Goal: Information Seeking & Learning: Learn about a topic

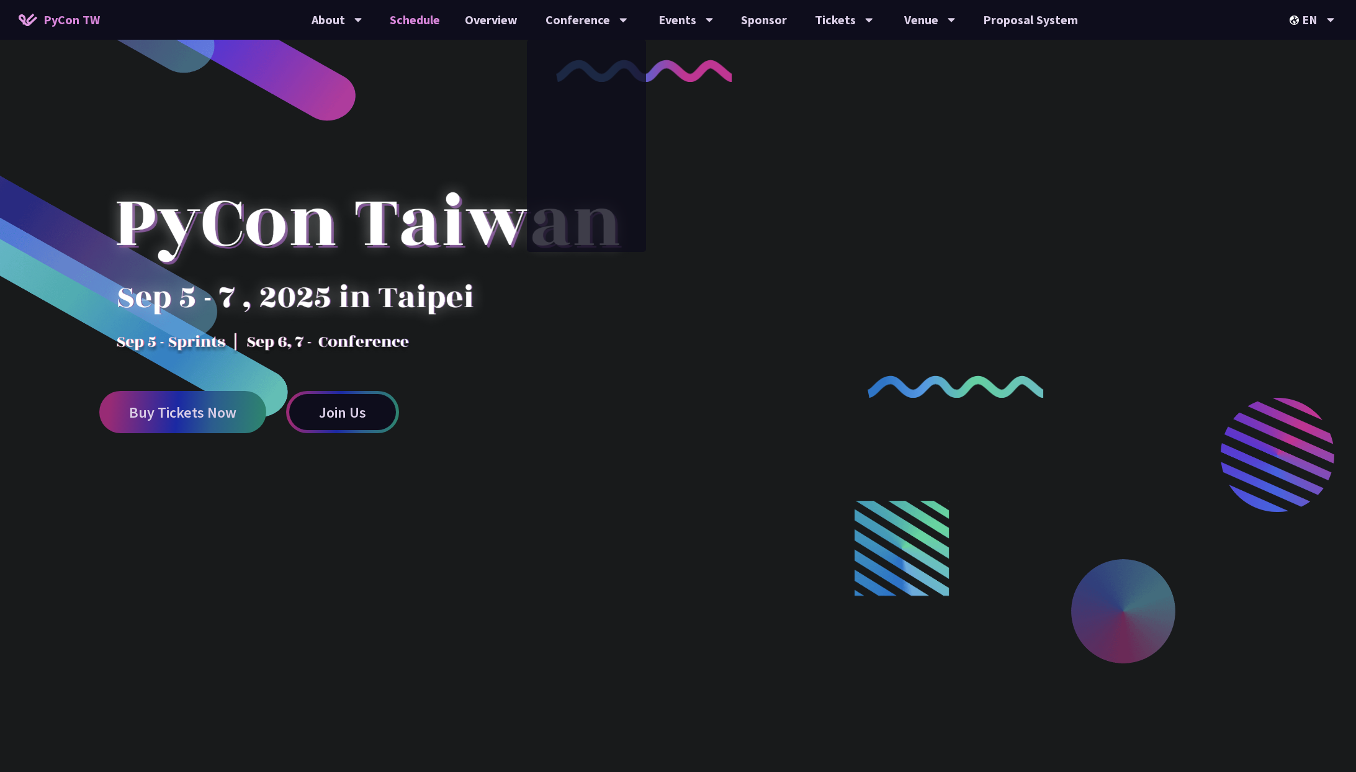
click at [429, 12] on link "Schedule" at bounding box center [414, 20] width 75 height 40
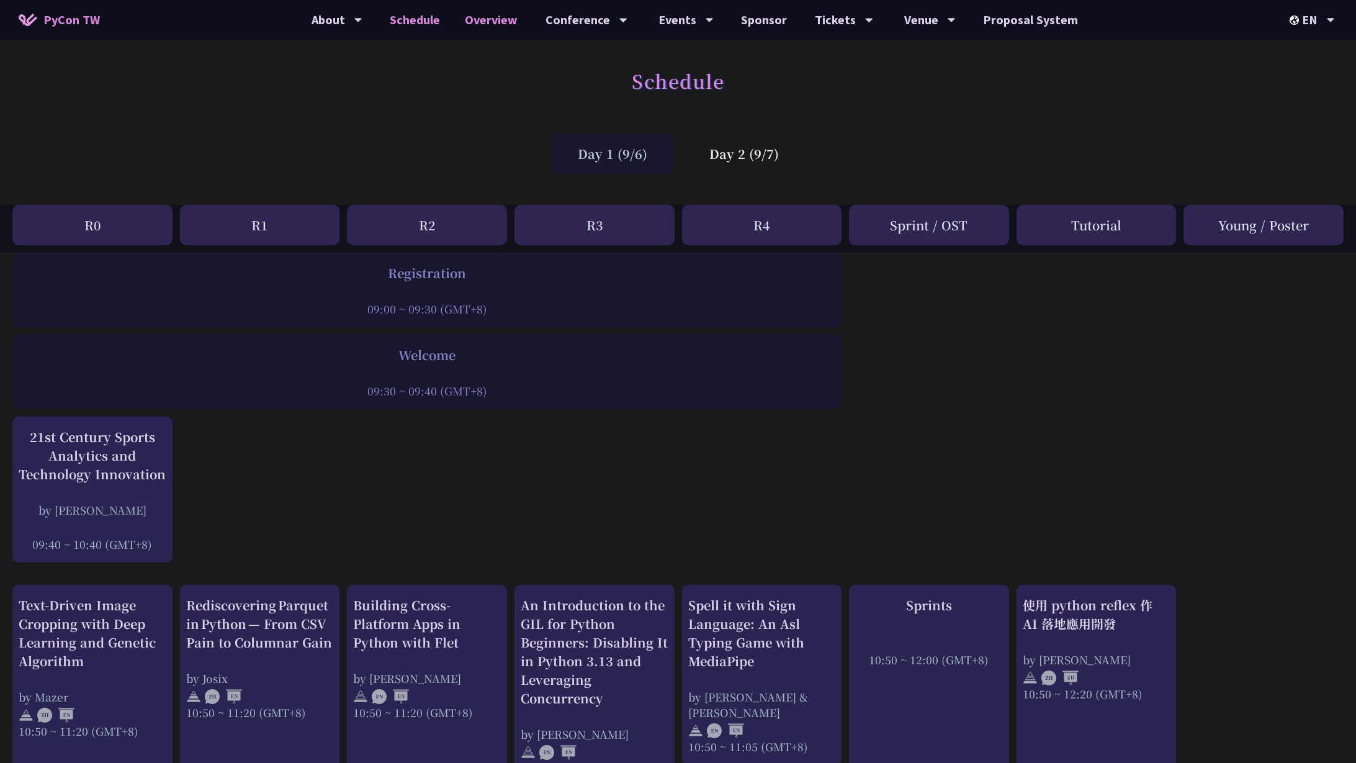
click at [480, 25] on link "Overview" at bounding box center [491, 20] width 78 height 40
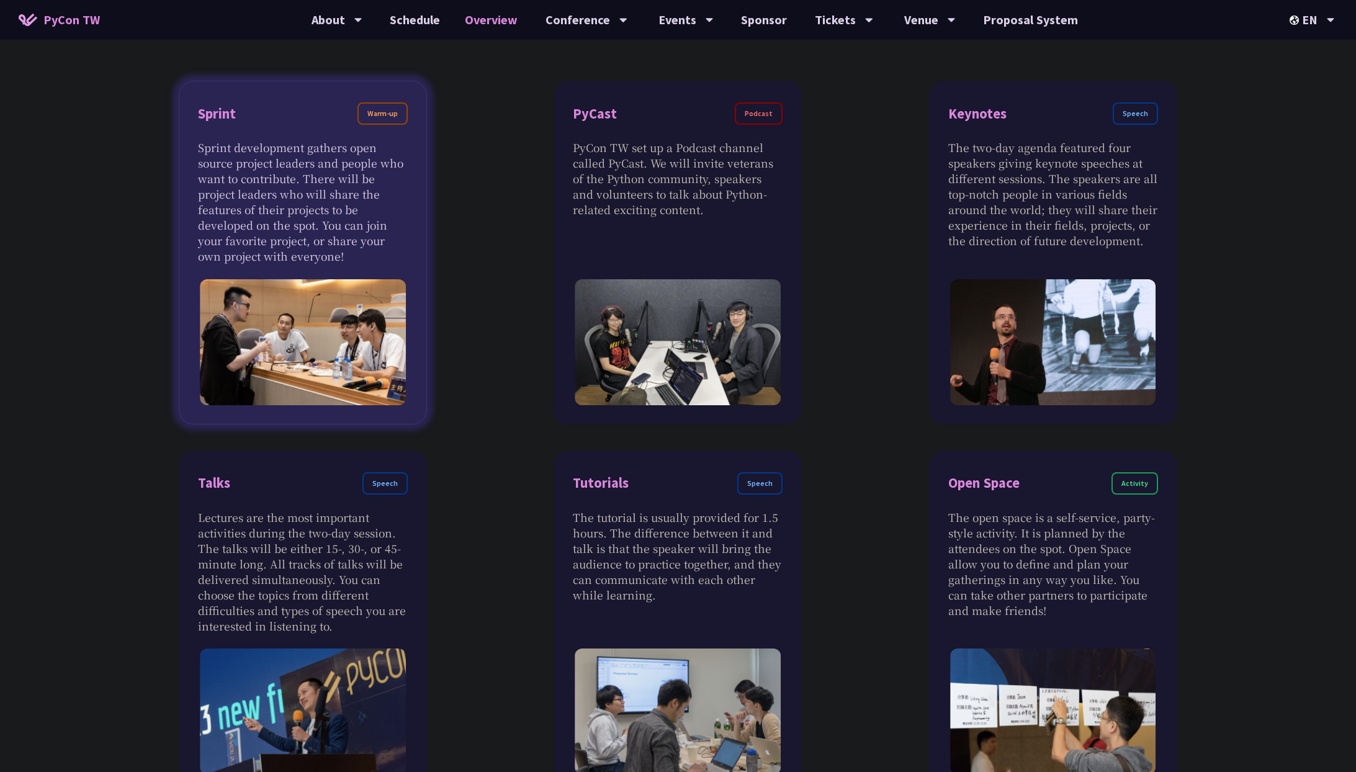
scroll to position [546, 0]
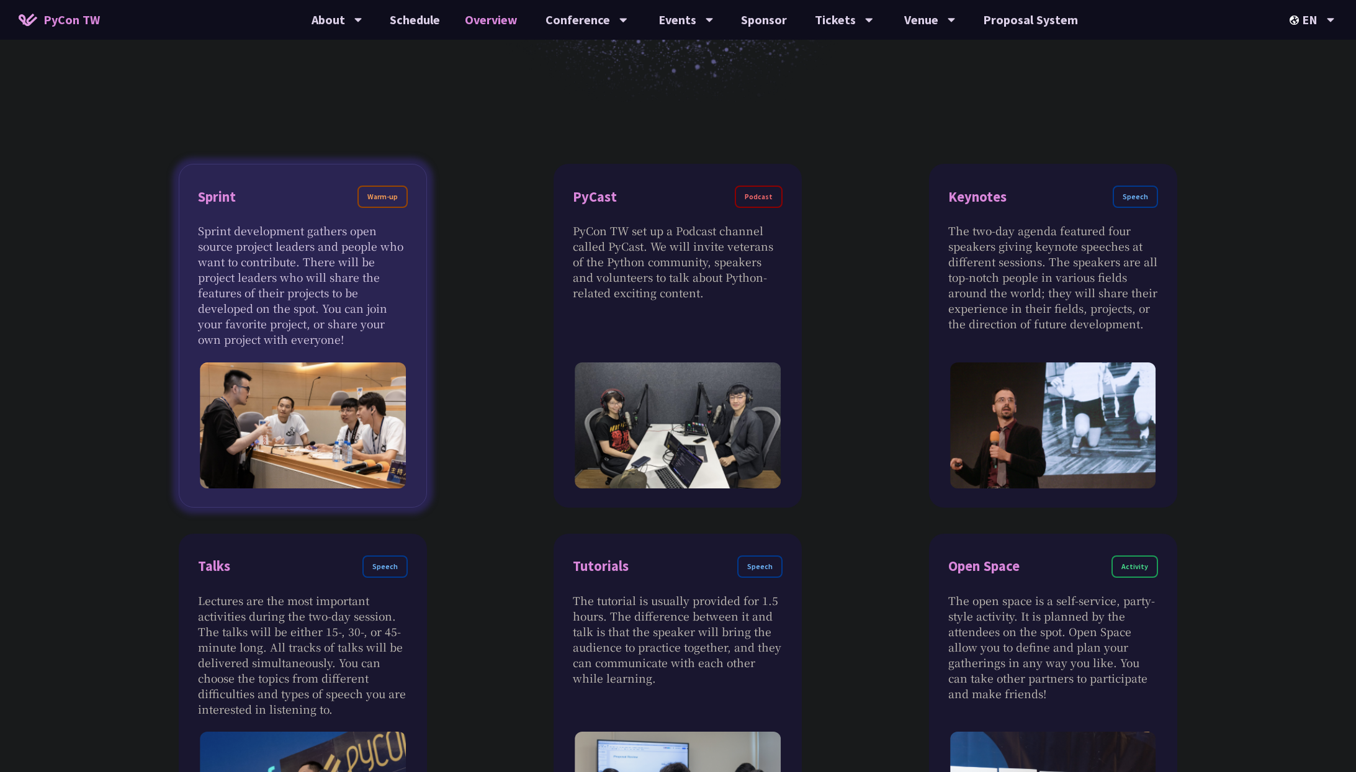
click at [274, 205] on div "Sprint Warm-up" at bounding box center [303, 204] width 210 height 37
click at [375, 197] on div "Warm-up" at bounding box center [383, 197] width 50 height 22
click at [264, 248] on p "Sprint development gathers open source project leaders and people who want to c…" at bounding box center [303, 285] width 210 height 124
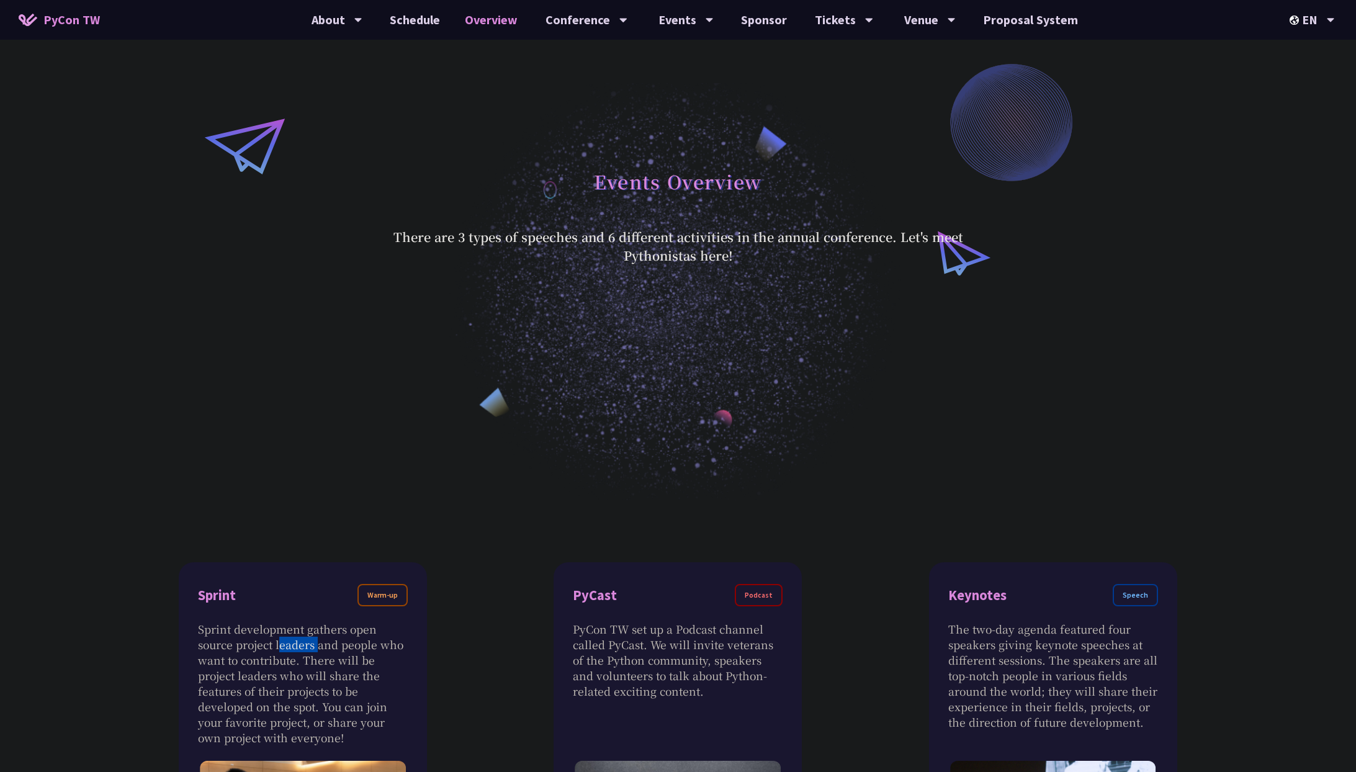
scroll to position [153, 0]
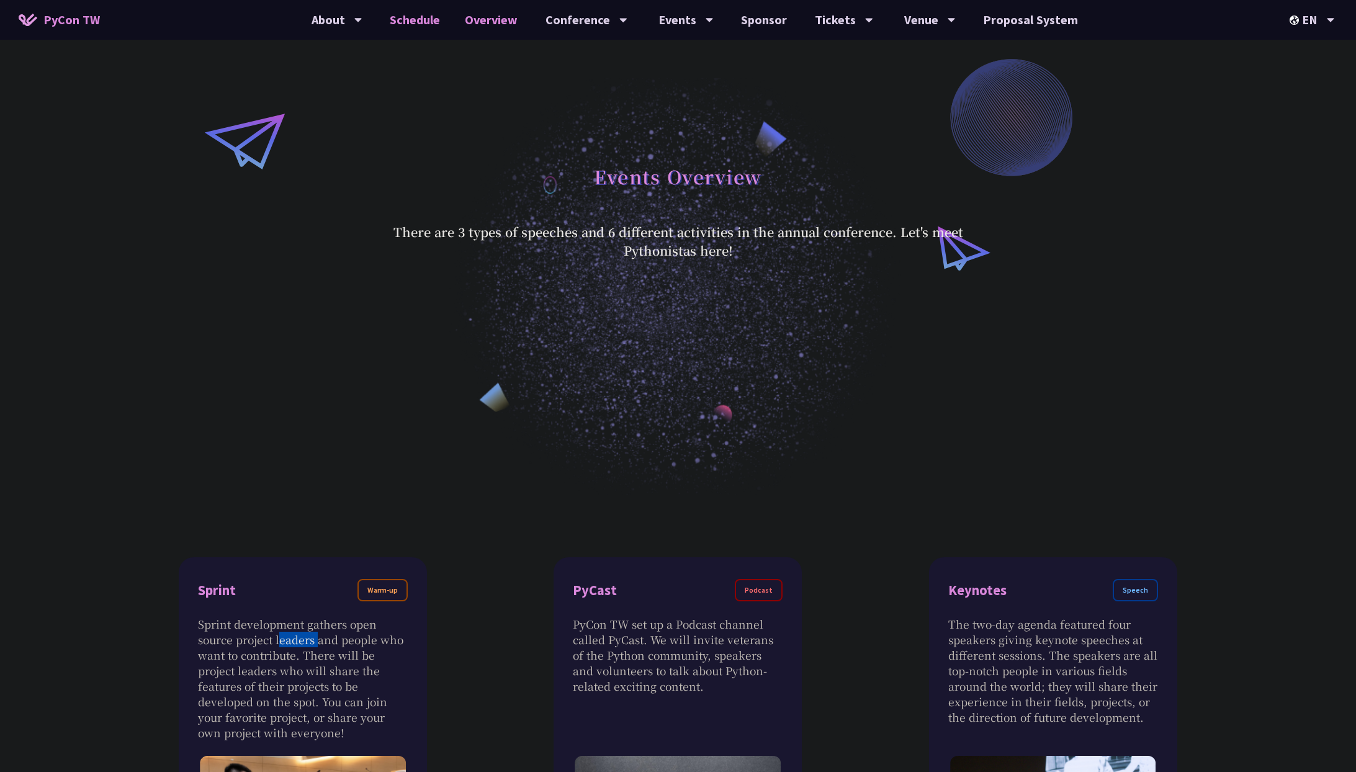
click at [428, 20] on link "Schedule" at bounding box center [414, 20] width 75 height 40
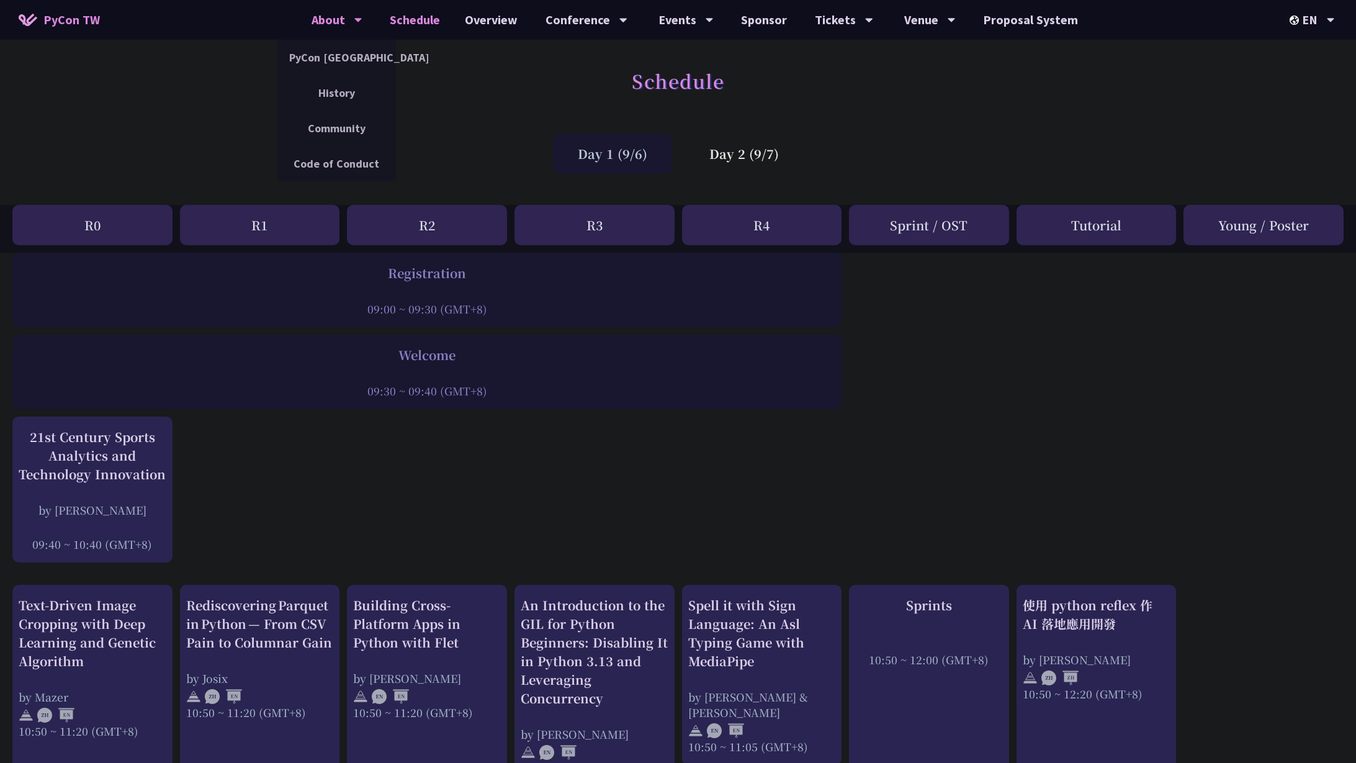
click at [338, 25] on div "About" at bounding box center [337, 20] width 51 height 40
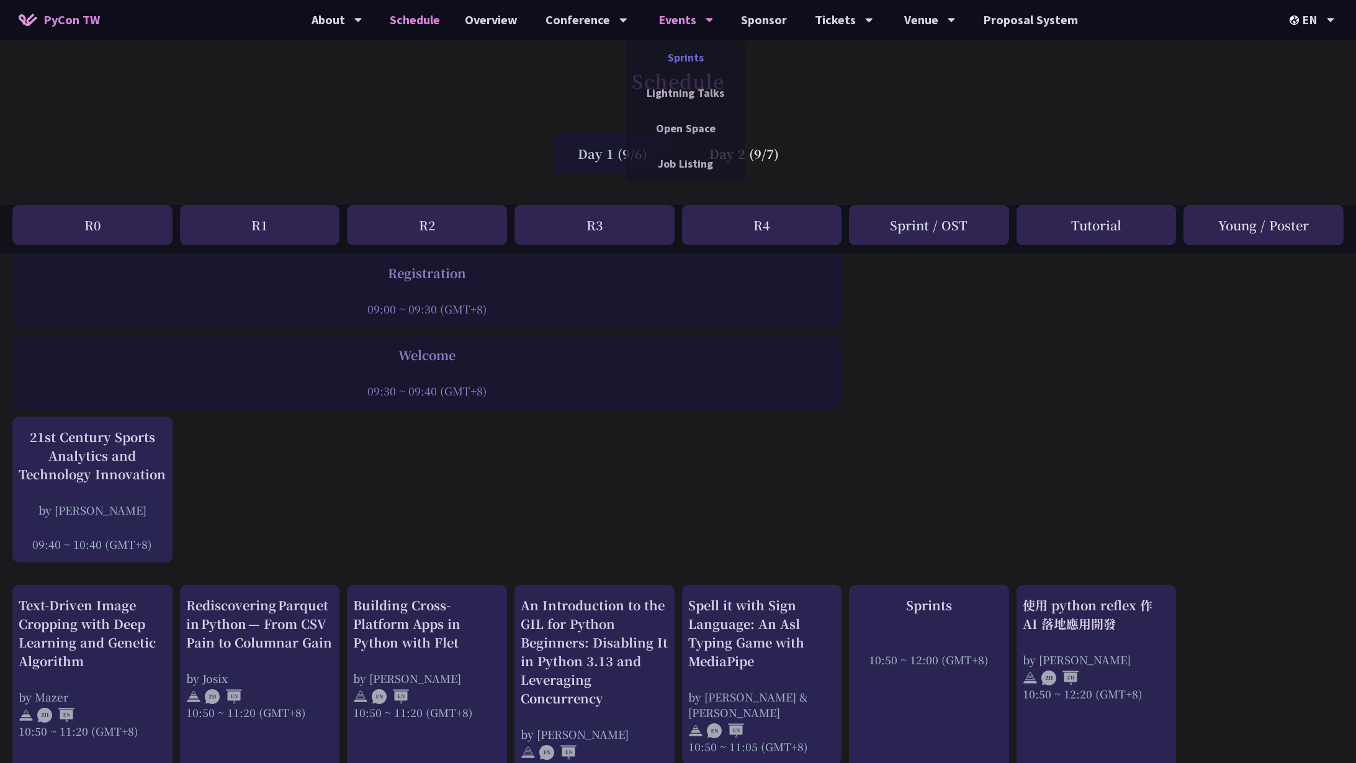
click at [693, 50] on link "Sprints" at bounding box center [685, 57] width 119 height 29
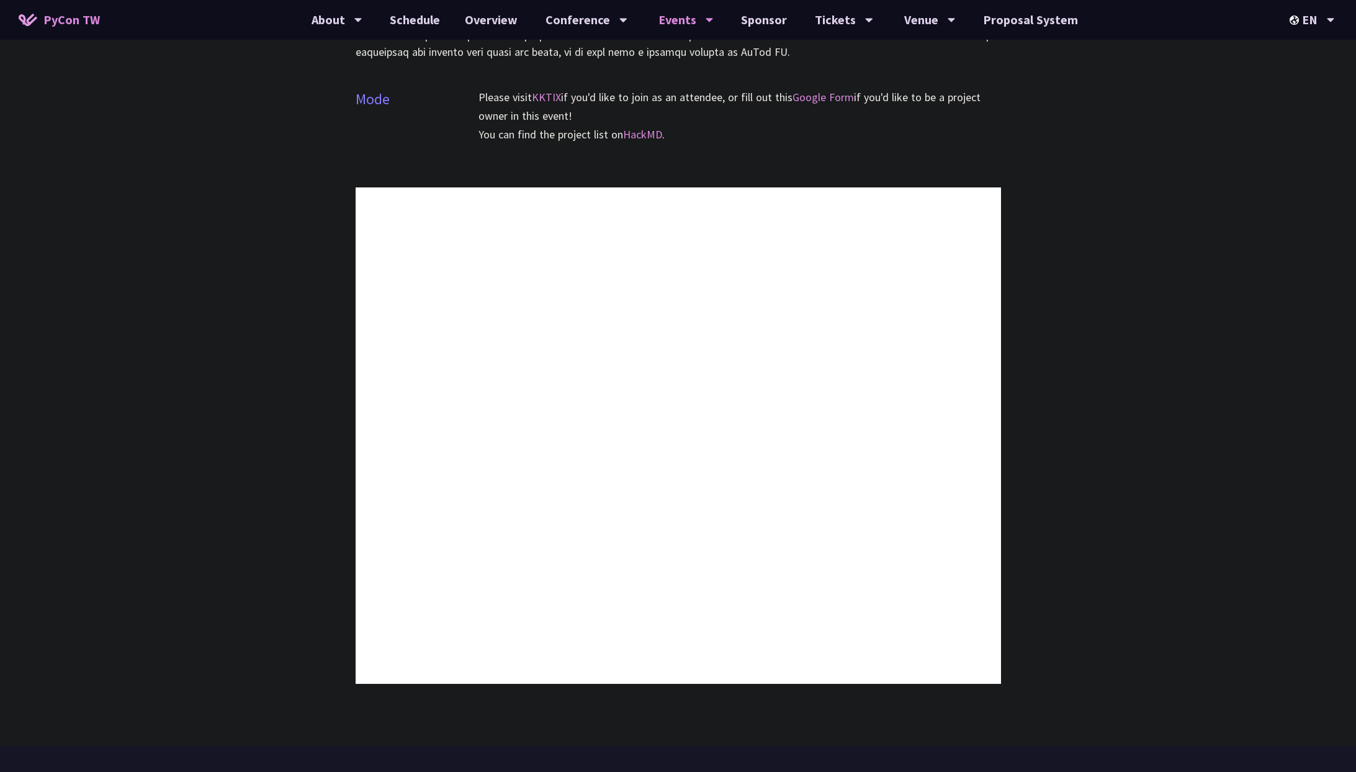
scroll to position [608, 0]
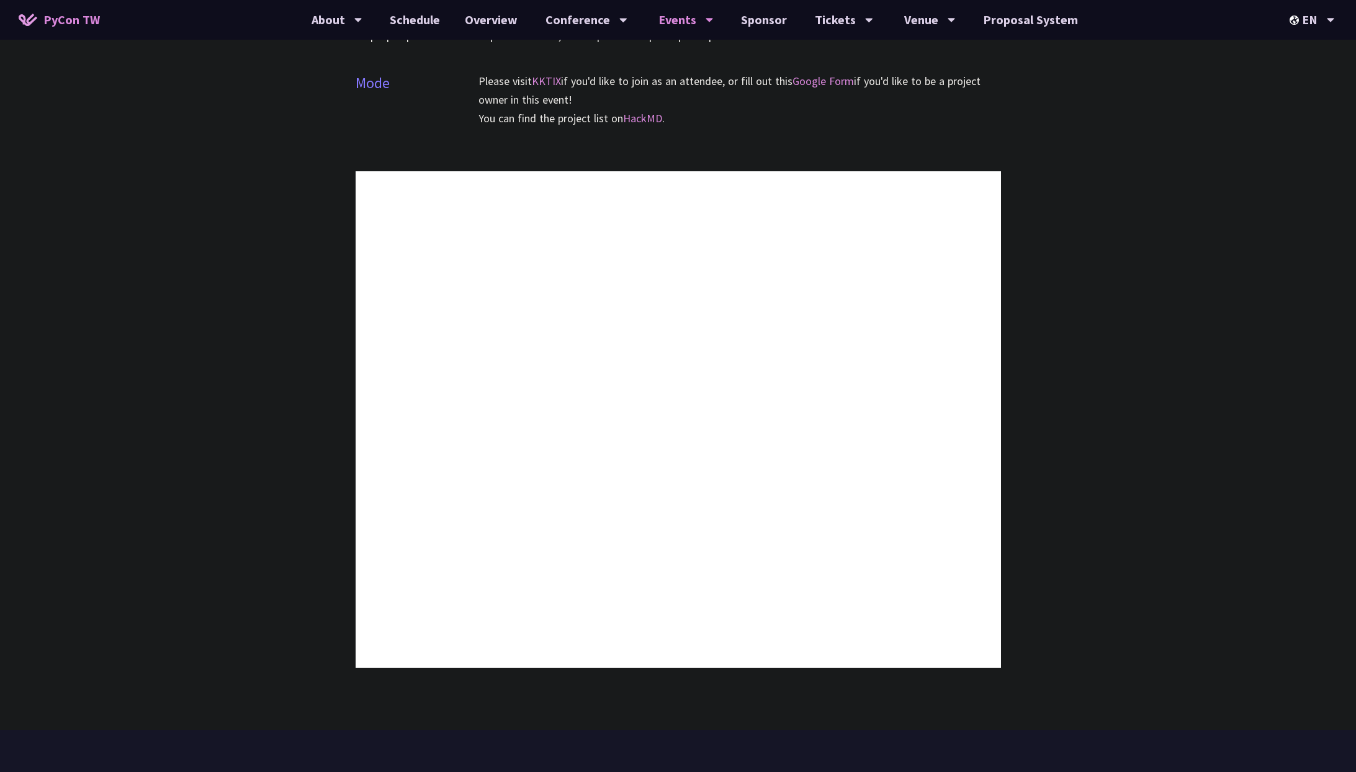
drag, startPoint x: 380, startPoint y: 122, endPoint x: 637, endPoint y: 81, distance: 260.9
click at [637, 81] on div "Mode Please visit KKTIX if you'd like to join as an attendee, or fill out this …" at bounding box center [678, 107] width 645 height 102
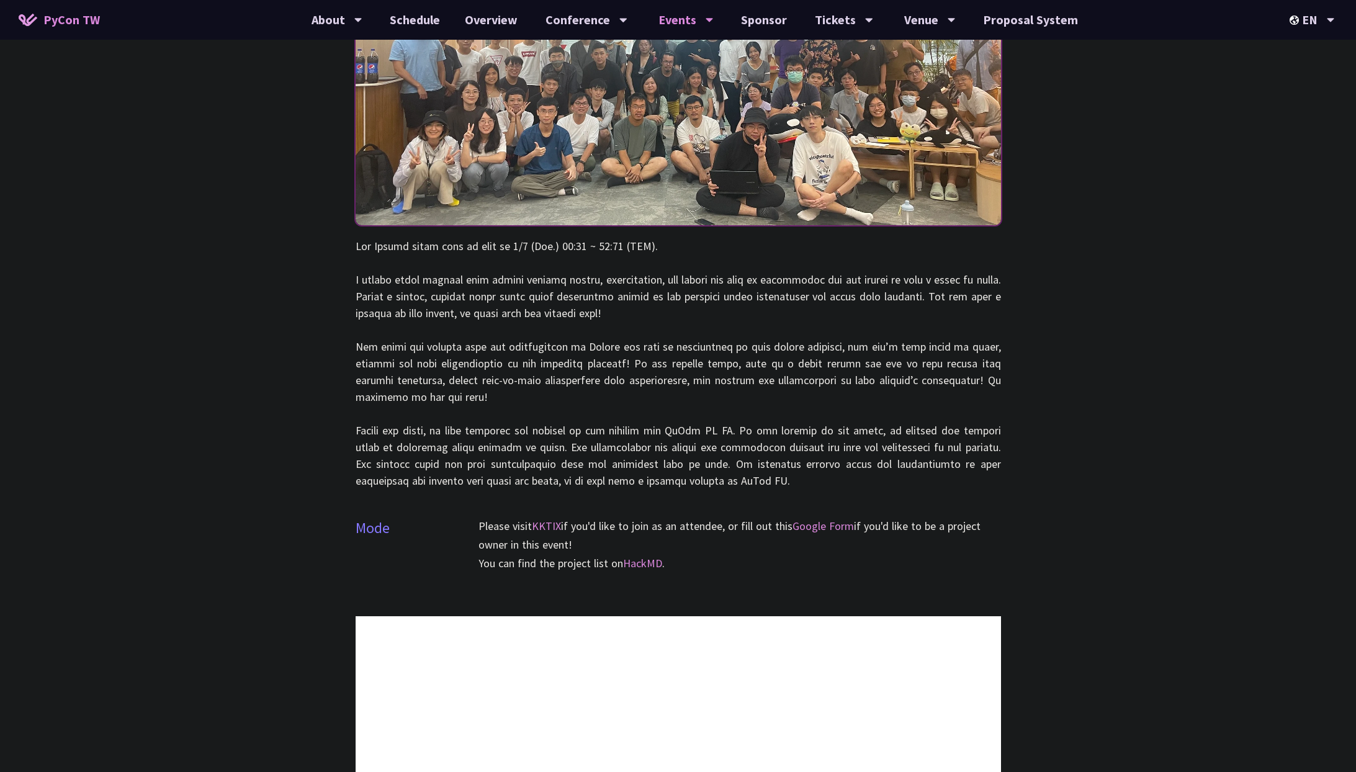
scroll to position [207, 0]
